Goal: Find specific fact: Find contact information

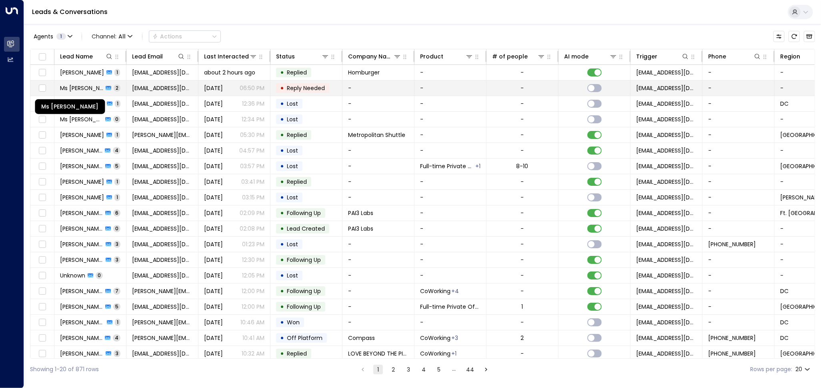
click at [86, 86] on span "Ms [PERSON_NAME]" at bounding box center [81, 88] width 43 height 8
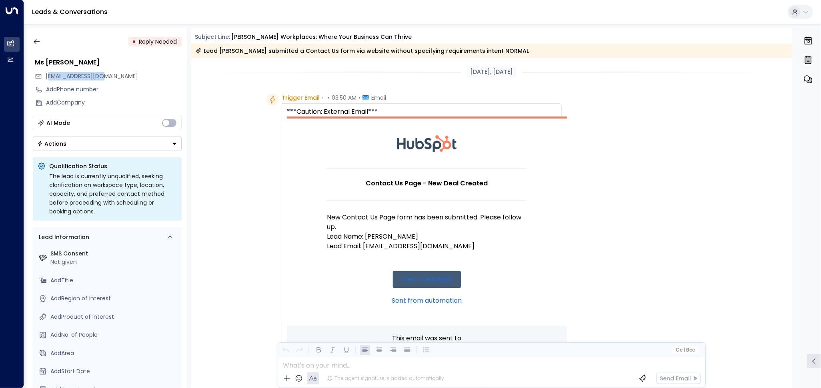
drag, startPoint x: 117, startPoint y: 78, endPoint x: 46, endPoint y: 80, distance: 70.4
click at [46, 80] on div "[EMAIL_ADDRESS][DOMAIN_NAME]" at bounding box center [108, 76] width 147 height 13
drag, startPoint x: 52, startPoint y: 77, endPoint x: 110, endPoint y: 78, distance: 58.0
click at [110, 78] on div "[EMAIL_ADDRESS][DOMAIN_NAME]" at bounding box center [108, 76] width 147 height 13
copy span "[EMAIL_ADDRESS][DOMAIN_NAME]"
